Goal: Navigation & Orientation: Find specific page/section

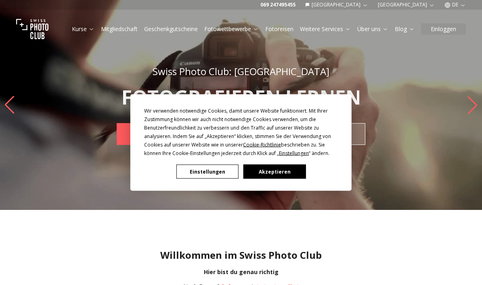
click at [299, 155] on span "Einstellungen" at bounding box center [294, 153] width 30 height 7
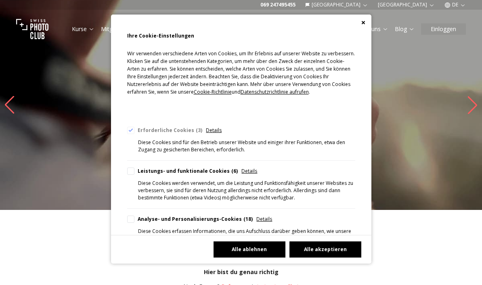
click at [362, 28] on div "Cookie Consent Preferences" at bounding box center [241, 23] width 261 height 16
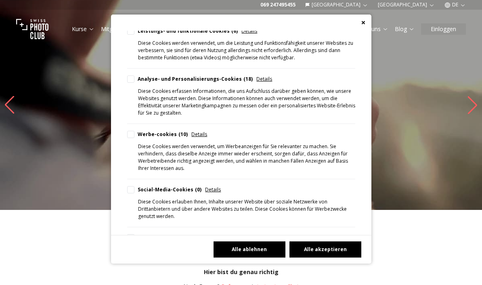
scroll to position [140, 0]
click at [254, 258] on button "Alle ablehnen" at bounding box center [250, 250] width 72 height 16
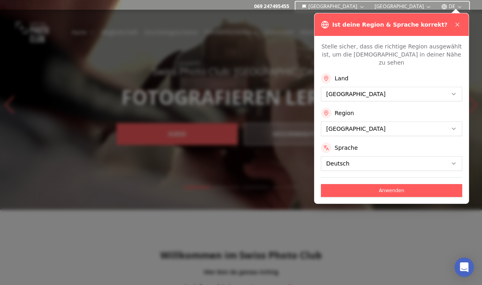
click at [456, 28] on button at bounding box center [458, 25] width 10 height 10
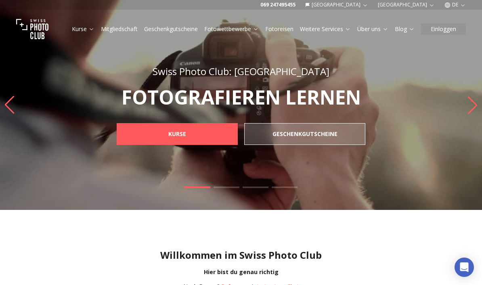
click at [370, 32] on link "Über uns" at bounding box center [373, 29] width 31 height 8
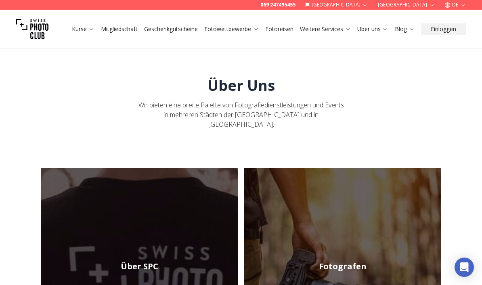
click at [125, 33] on link "Mitgliedschaft" at bounding box center [119, 29] width 37 height 8
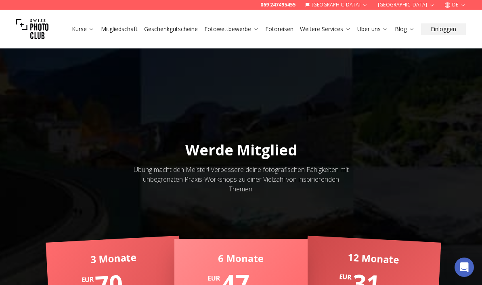
click at [80, 31] on link "Kurse" at bounding box center [83, 29] width 23 height 8
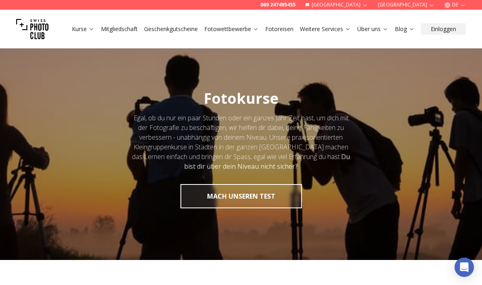
click at [86, 30] on link "Kurse" at bounding box center [83, 29] width 23 height 8
click at [78, 30] on link "Kurse" at bounding box center [83, 29] width 23 height 8
click at [265, 196] on button "MACH UNSEREN TEST" at bounding box center [242, 196] width 122 height 24
click at [254, 193] on button "MACH UNSEREN TEST" at bounding box center [242, 196] width 122 height 24
click at [89, 26] on icon at bounding box center [91, 29] width 6 height 6
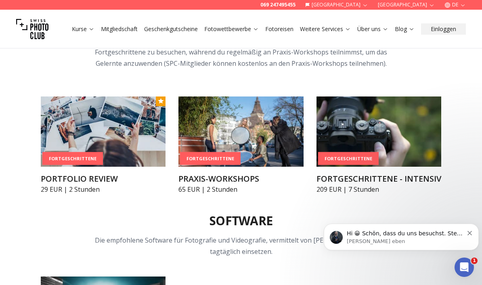
scroll to position [985, 0]
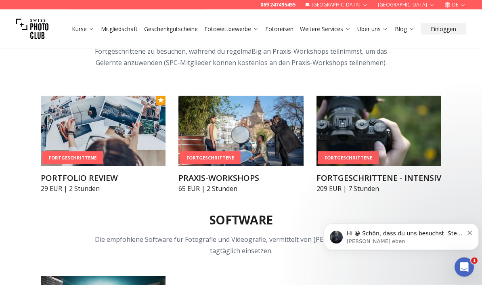
click at [469, 236] on div "Hi 😀 Schön, dass du uns besuchst. Stell' uns gerne jederzeit Fragen oder hinter…" at bounding box center [401, 237] width 143 height 16
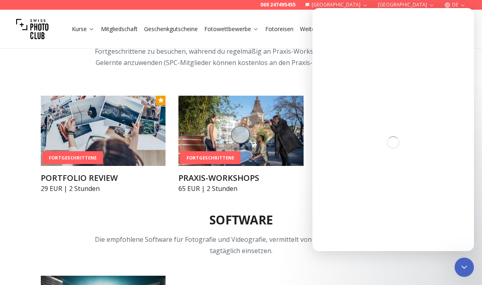
scroll to position [952, 0]
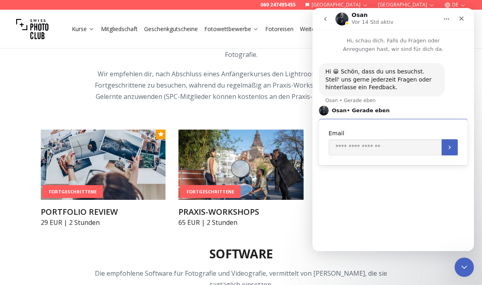
click at [461, 21] on icon "Schließen" at bounding box center [462, 18] width 6 height 6
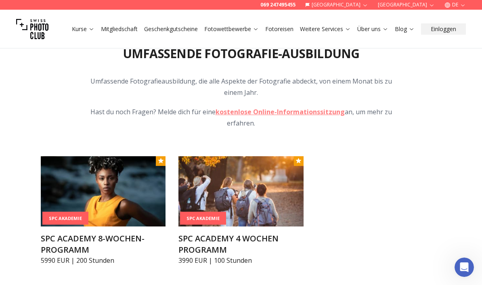
scroll to position [674, 0]
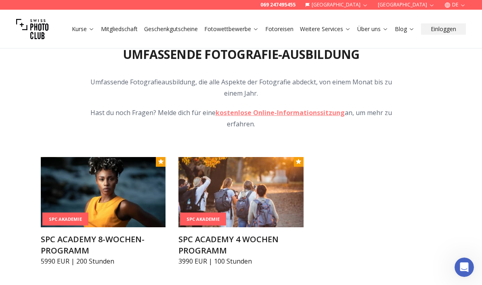
click at [329, 32] on link "Weitere Services" at bounding box center [325, 29] width 51 height 8
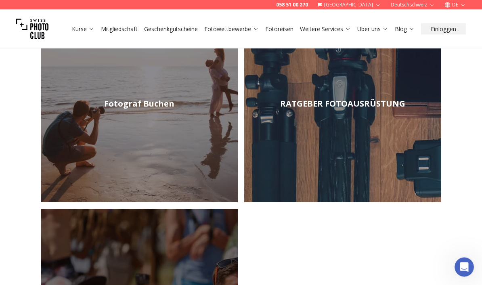
scroll to position [143, 0]
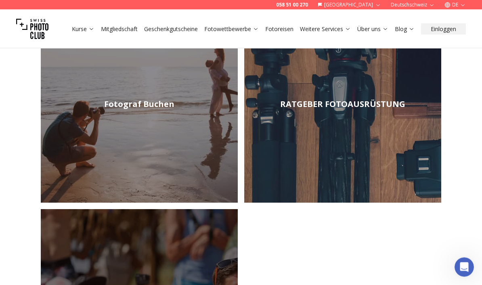
click at [385, 135] on link "RATGEBER FOTOAUSRÜSTUNG" at bounding box center [342, 104] width 197 height 197
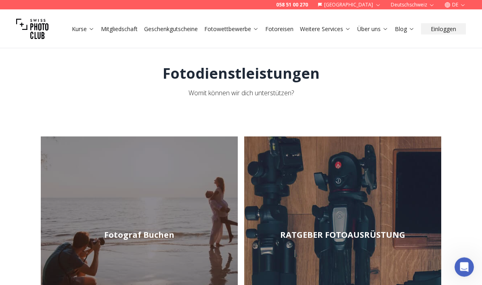
scroll to position [0, 0]
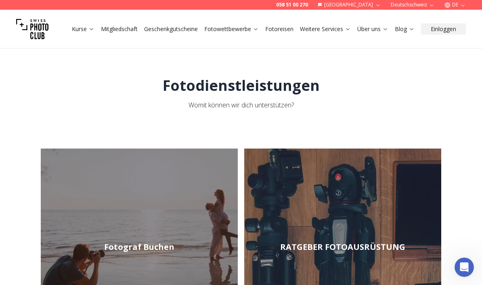
click at [282, 28] on link "Fotoreisen" at bounding box center [279, 29] width 28 height 8
